Goal: Register for event/course

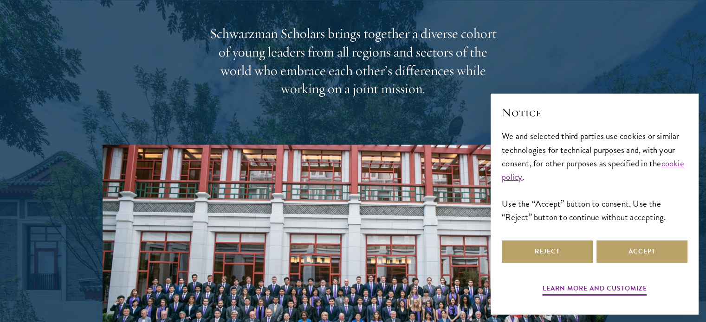
scroll to position [1338, 0]
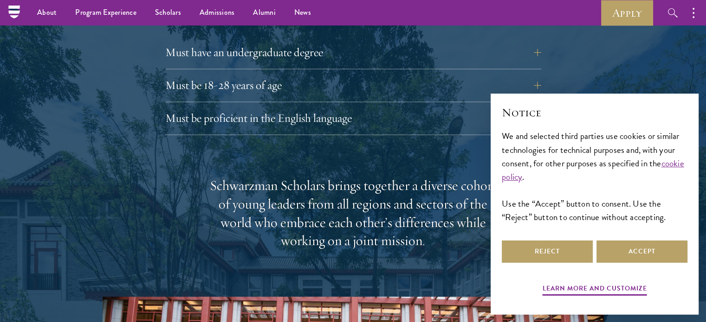
click at [420, 21] on ul "About Overview Leadership Donors Program Experience Overview Curriculum Student…" at bounding box center [271, 13] width 487 height 26
click at [422, 41] on button "Must have an undergraduate degree" at bounding box center [360, 52] width 376 height 22
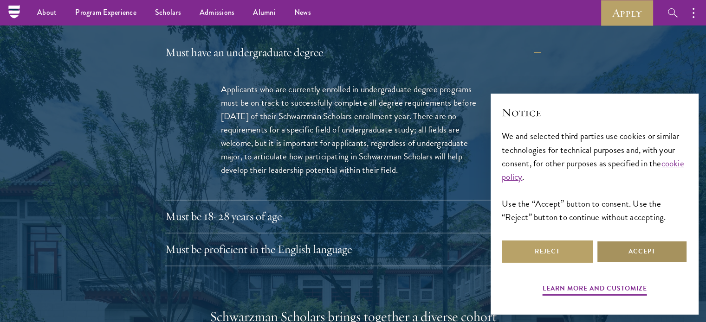
click at [620, 249] on button "Accept" at bounding box center [641, 252] width 91 height 22
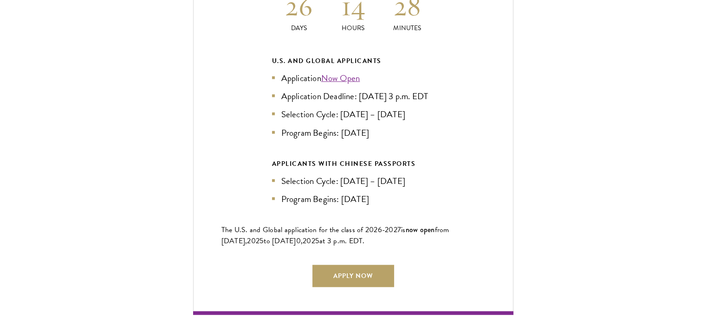
scroll to position [2225, 0]
click at [382, 266] on link "Apply Now" at bounding box center [353, 276] width 82 height 22
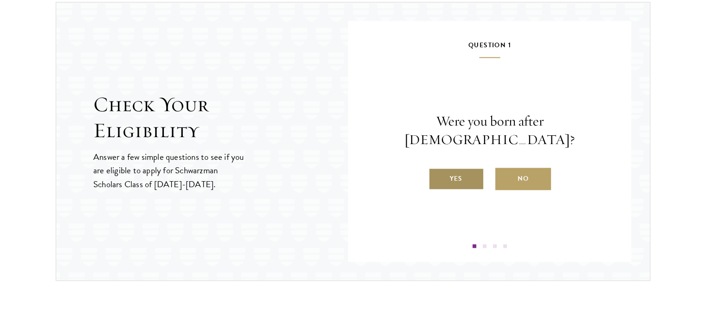
click at [448, 170] on label "Yes" at bounding box center [456, 179] width 56 height 22
click at [437, 170] on input "Yes" at bounding box center [432, 173] width 8 height 8
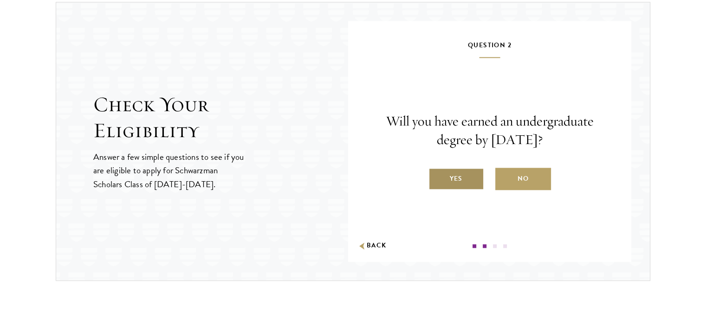
click at [453, 178] on label "Yes" at bounding box center [456, 179] width 56 height 22
click at [437, 177] on input "Yes" at bounding box center [432, 173] width 8 height 8
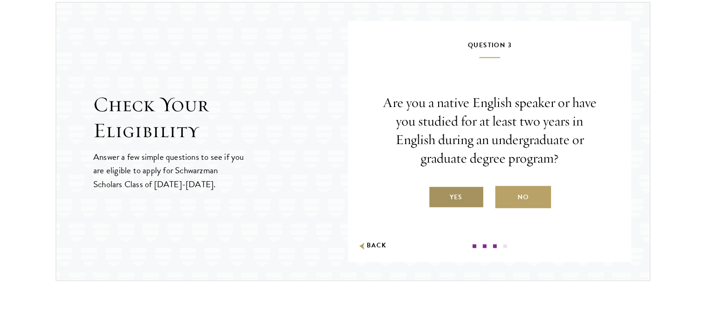
click at [455, 190] on label "Yes" at bounding box center [456, 197] width 56 height 22
click at [437, 190] on input "Yes" at bounding box center [432, 191] width 8 height 8
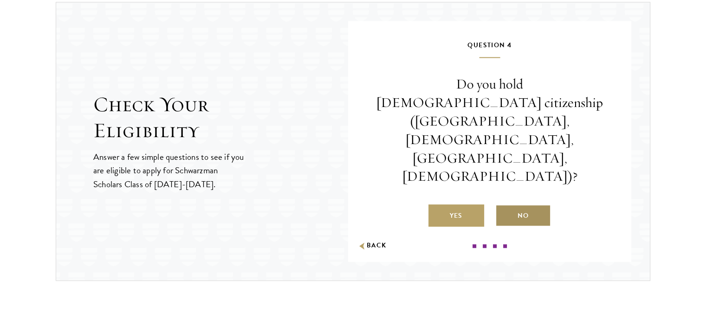
click at [506, 205] on label "No" at bounding box center [523, 216] width 56 height 22
click at [503, 206] on input "No" at bounding box center [499, 210] width 8 height 8
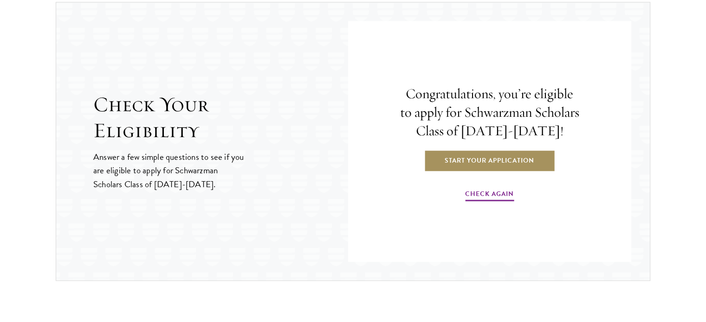
click at [501, 159] on link "Start Your Application" at bounding box center [489, 160] width 131 height 22
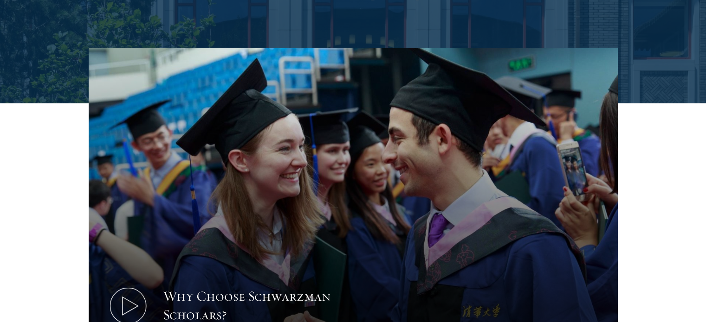
scroll to position [247, 0]
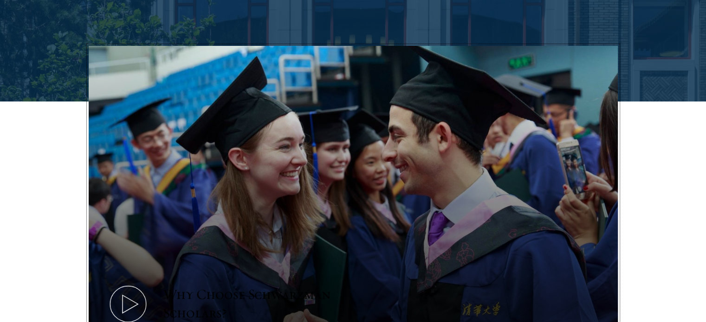
click at [140, 284] on icon at bounding box center [128, 305] width 42 height 42
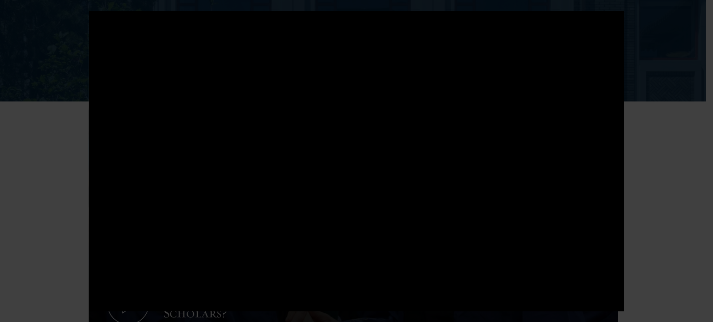
click at [666, 116] on div at bounding box center [356, 161] width 713 height 322
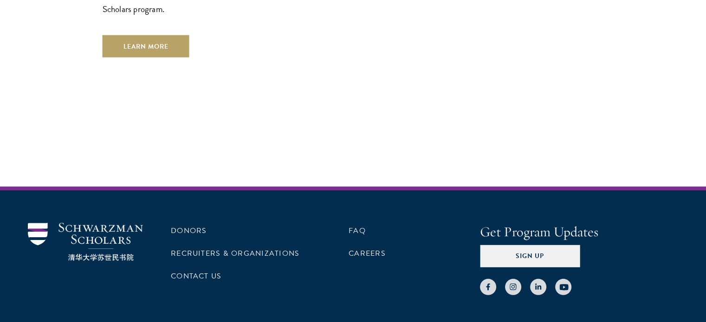
scroll to position [2660, 0]
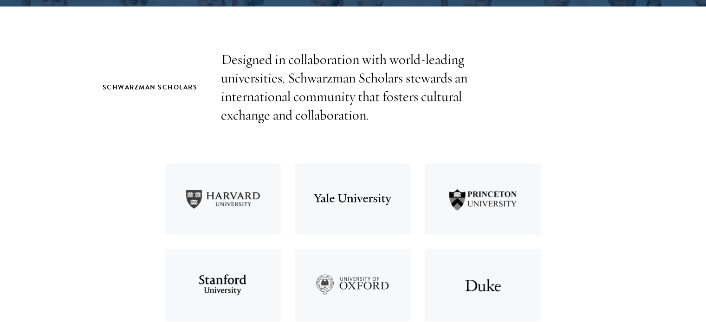
scroll to position [282, 0]
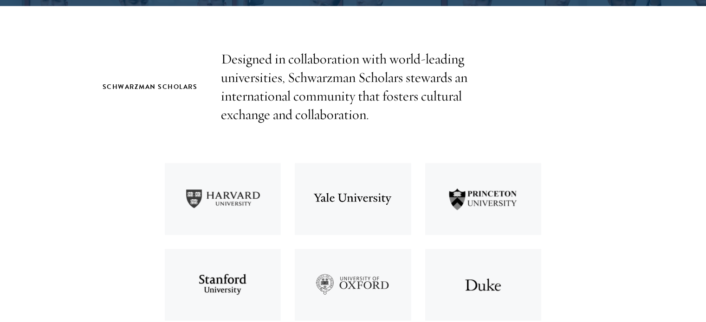
drag, startPoint x: 261, startPoint y: 105, endPoint x: 312, endPoint y: 118, distance: 52.7
click at [312, 118] on p "Designed in collaboration with world-leading universities, Schwarzman Scholars …" at bounding box center [353, 87] width 264 height 74
drag, startPoint x: 312, startPoint y: 118, endPoint x: 362, endPoint y: 120, distance: 50.6
click at [362, 120] on p "Designed in collaboration with world-leading universities, Schwarzman Scholars …" at bounding box center [353, 87] width 264 height 74
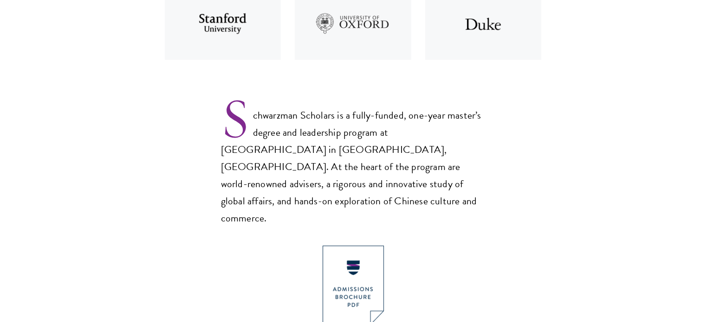
scroll to position [543, 0]
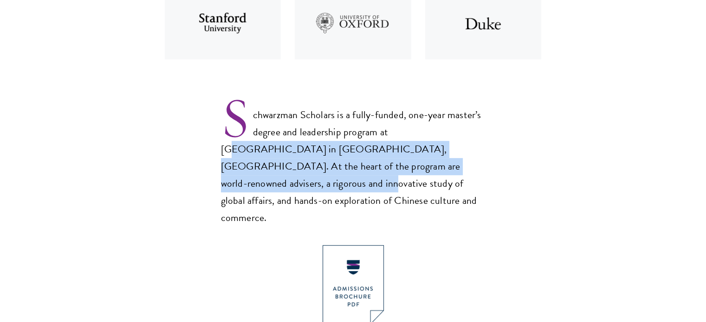
drag, startPoint x: 397, startPoint y: 141, endPoint x: 405, endPoint y: 161, distance: 21.7
click at [405, 161] on p "Schwarzman Scholars is a fully-funded, one-year master’s degree and leadership …" at bounding box center [353, 158] width 264 height 135
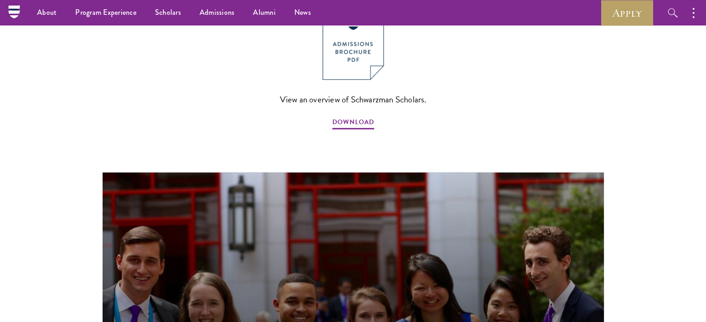
scroll to position [769, 0]
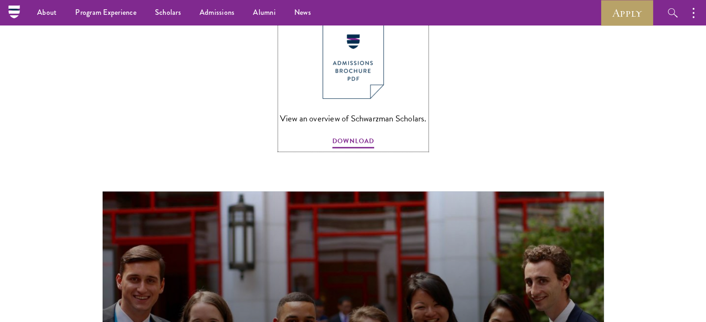
click at [362, 31] on img at bounding box center [352, 58] width 61 height 79
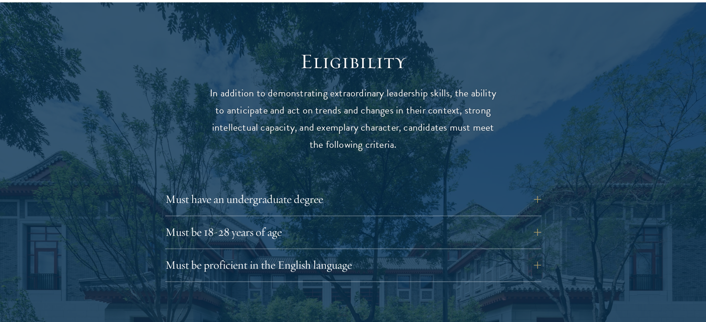
scroll to position [1199, 0]
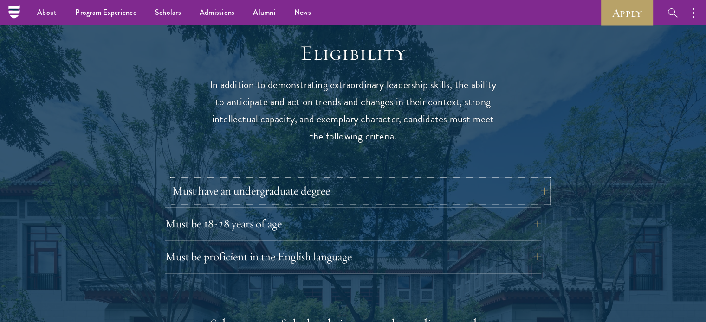
click at [430, 180] on button "Must have an undergraduate degree" at bounding box center [360, 191] width 376 height 22
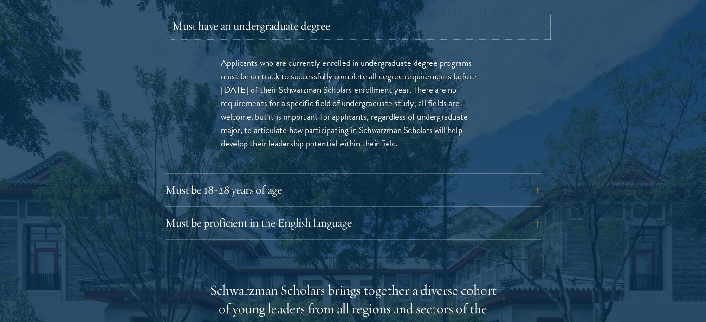
scroll to position [1364, 0]
click at [419, 179] on button "Must be 18-28 years of age" at bounding box center [360, 190] width 376 height 22
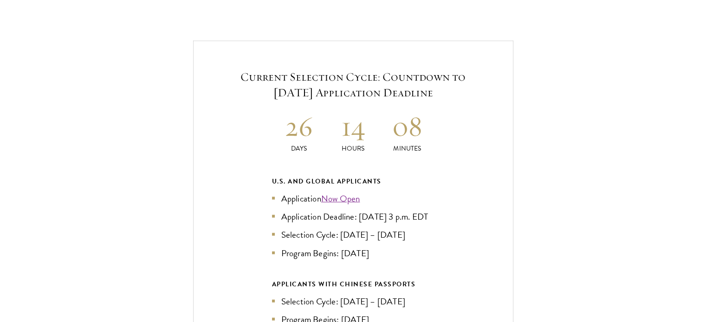
scroll to position [2051, 0]
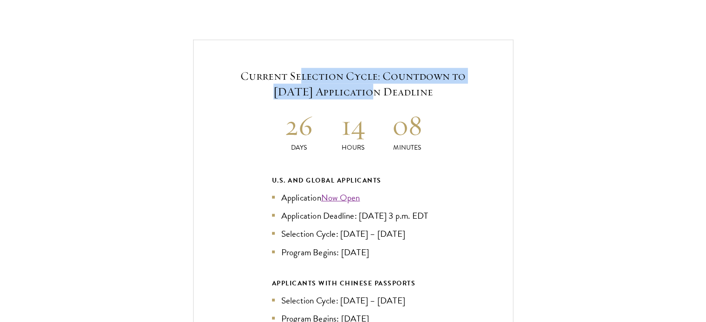
drag, startPoint x: 299, startPoint y: 51, endPoint x: 347, endPoint y: 76, distance: 54.6
click at [347, 76] on h5 "Current Selection Cycle: Countdown to [DATE] Application Deadline" at bounding box center [353, 84] width 264 height 32
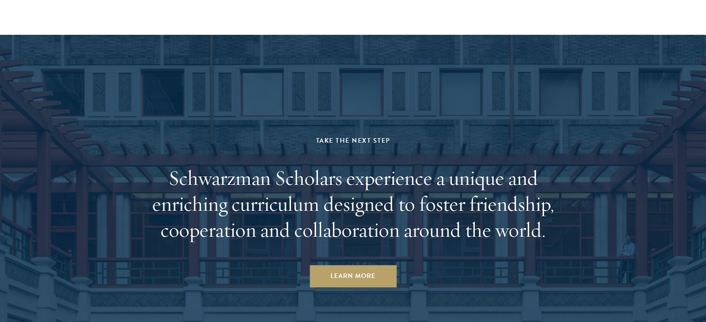
scroll to position [4723, 0]
